Goal: Task Accomplishment & Management: Manage account settings

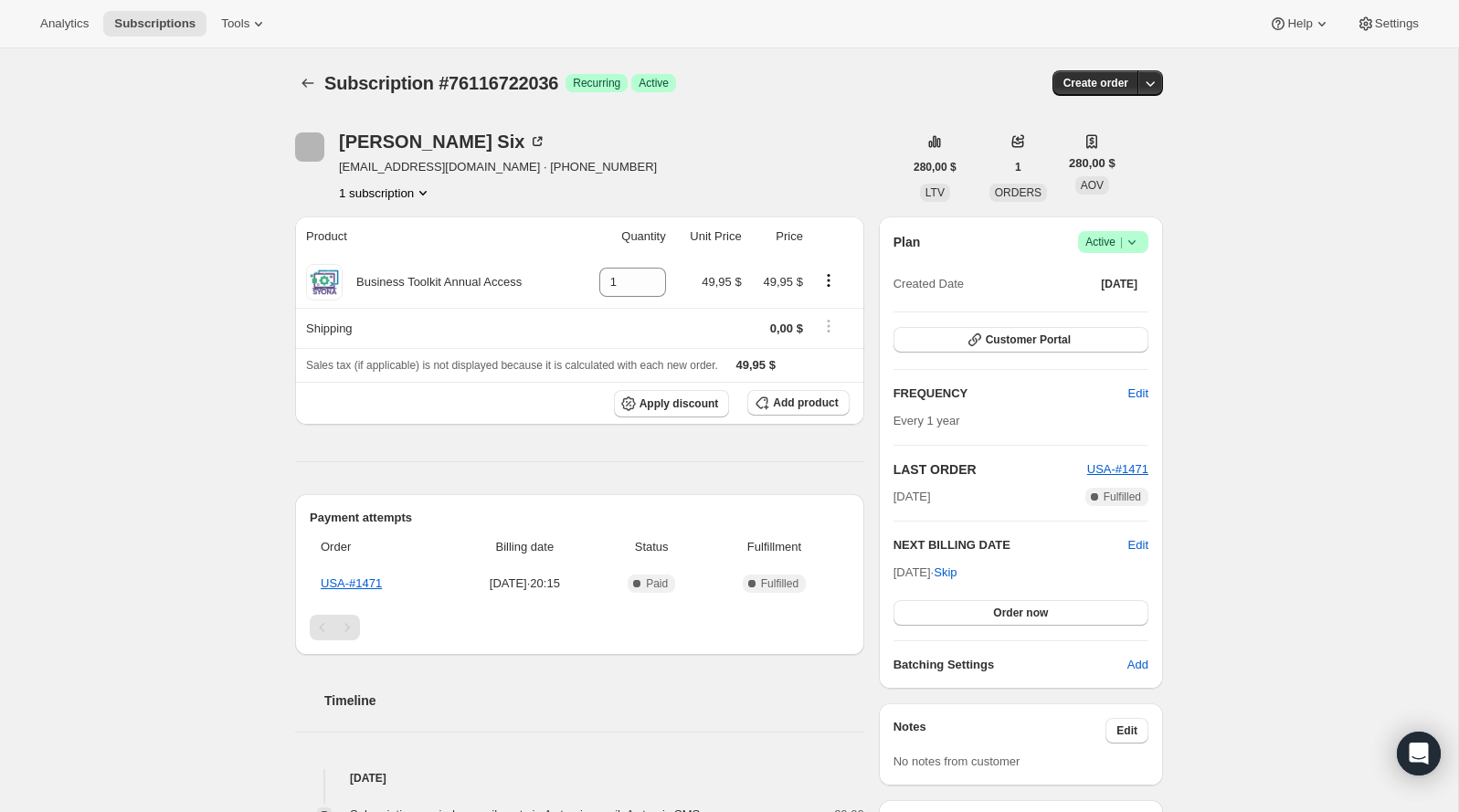
click at [1129, 239] on icon at bounding box center [1132, 242] width 19 height 19
click at [1091, 276] on span "Pause subscription" at bounding box center [1105, 277] width 100 height 14
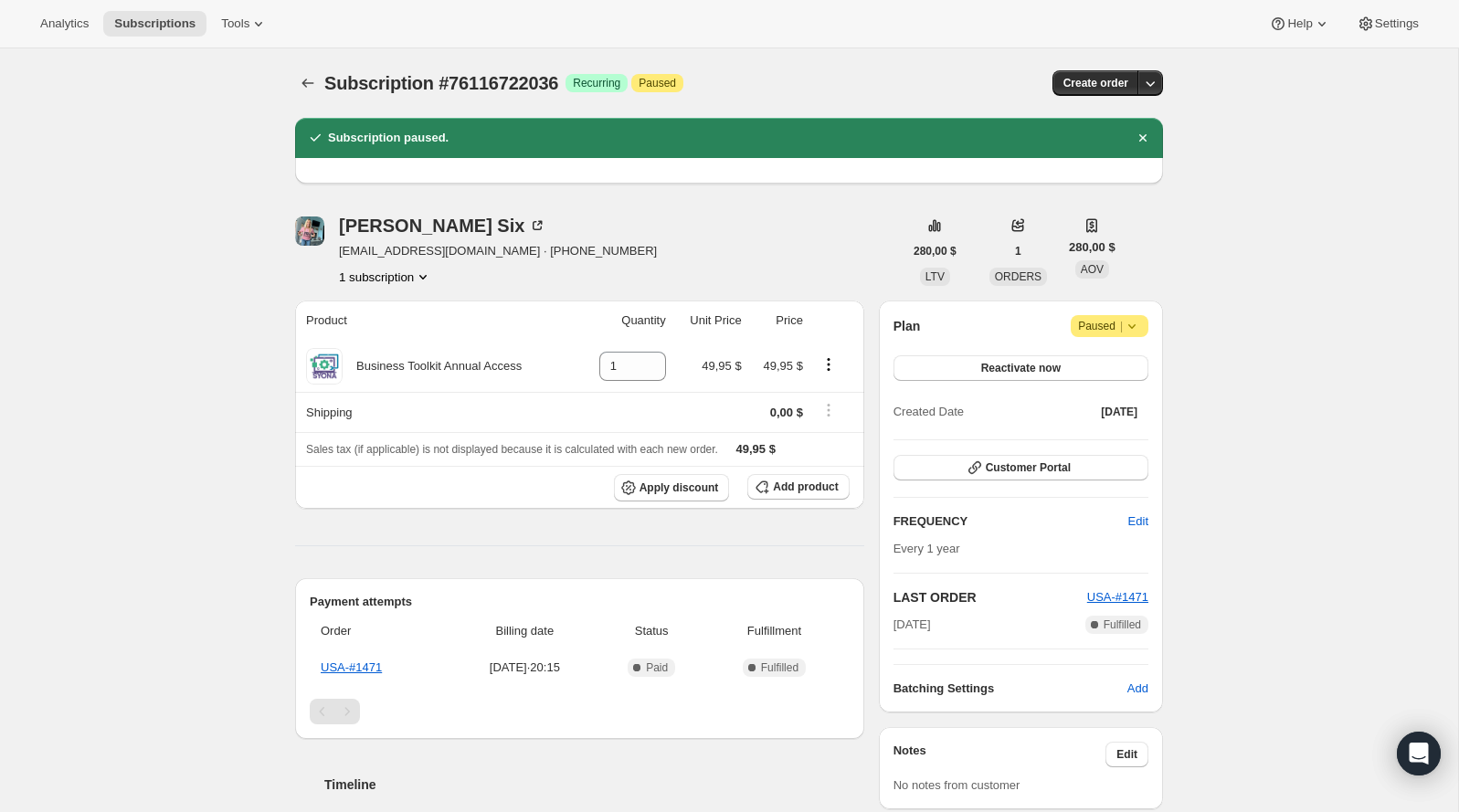
click at [520, 82] on span "Subscription #76116722036" at bounding box center [441, 84] width 234 height 20
copy span "76116722036"
click at [498, 78] on span "Subscription #76116722036" at bounding box center [441, 84] width 234 height 20
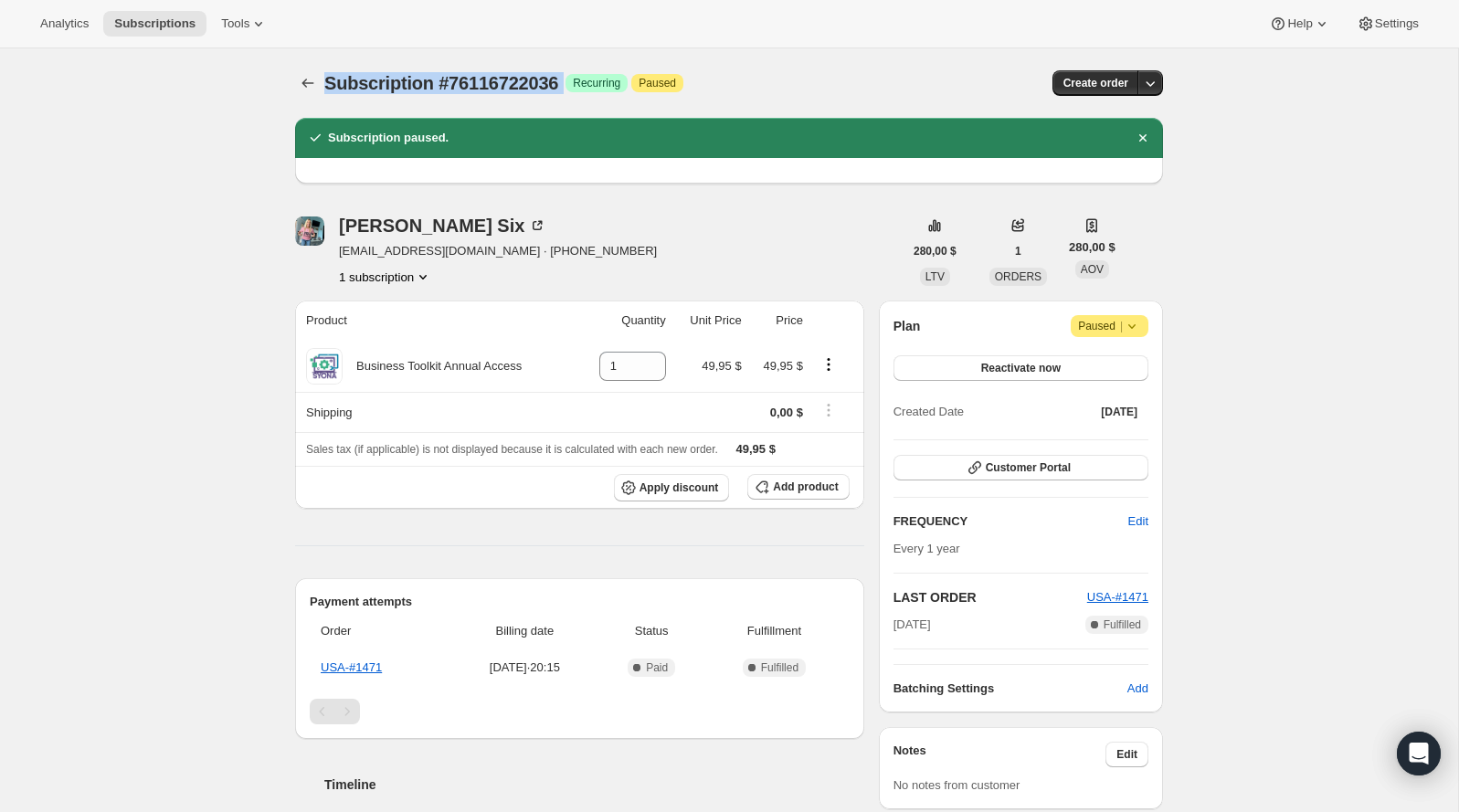
click at [498, 78] on span "Subscription #76116722036" at bounding box center [441, 84] width 234 height 20
